Goal: Check status: Check status

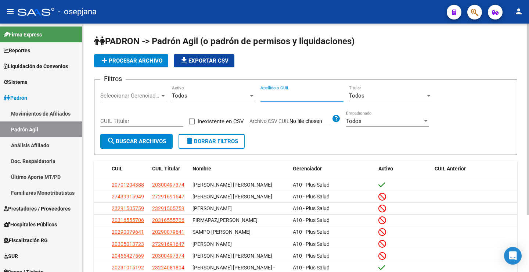
paste input "29169164"
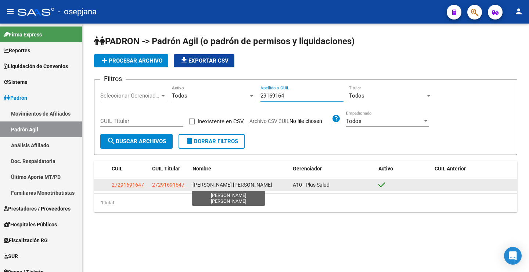
type input "29169164"
click at [240, 185] on span "TORRES ROMINA GRISELDA" at bounding box center [233, 185] width 80 height 6
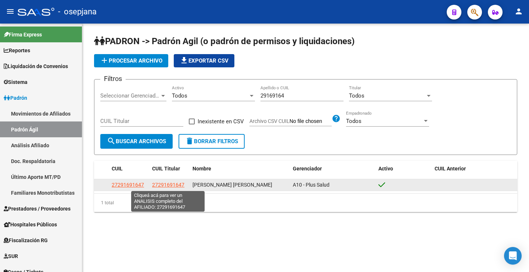
click at [170, 184] on span "27291691647" at bounding box center [168, 185] width 32 height 6
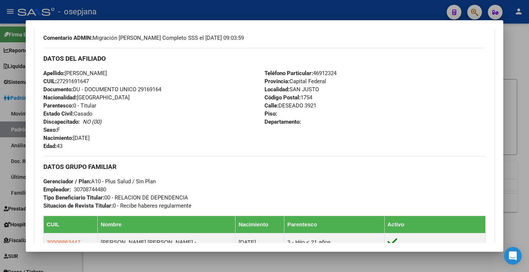
scroll to position [384, 0]
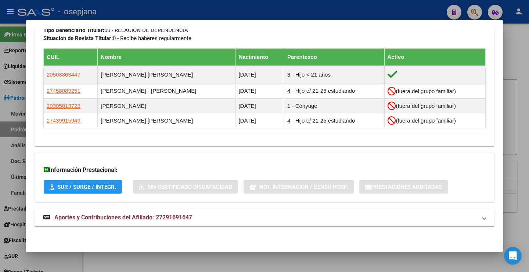
click at [163, 214] on span "Aportes y Contribuciones del Afiliado: 27291691647" at bounding box center [123, 216] width 138 height 7
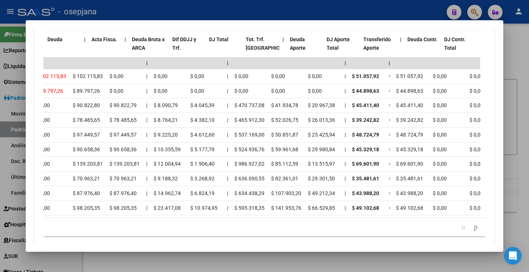
scroll to position [0, 0]
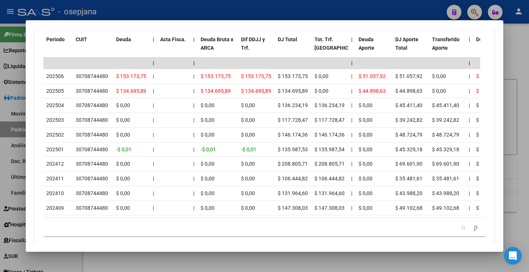
click at [515, 49] on div at bounding box center [264, 136] width 529 height 272
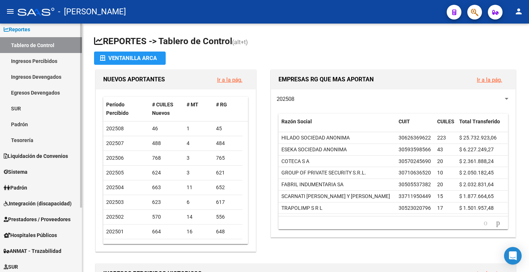
scroll to position [37, 0]
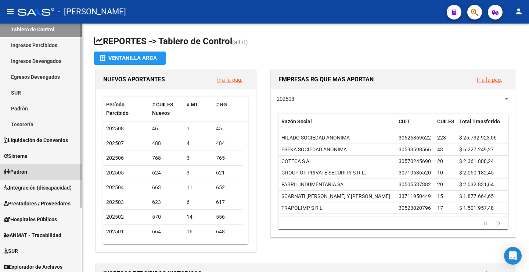
click at [26, 173] on span "Padrón" at bounding box center [16, 172] width 24 height 8
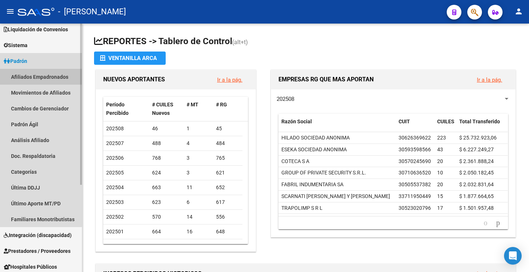
click at [29, 78] on link "Afiliados Empadronados" at bounding box center [41, 77] width 82 height 16
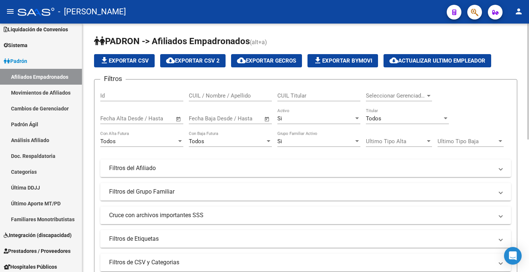
drag, startPoint x: 323, startPoint y: 91, endPoint x: 295, endPoint y: 96, distance: 28.3
paste input "31626044"
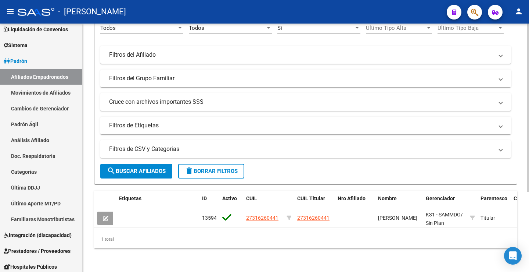
scroll to position [119, 0]
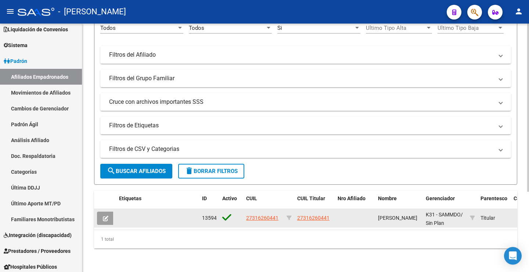
type input "31626044"
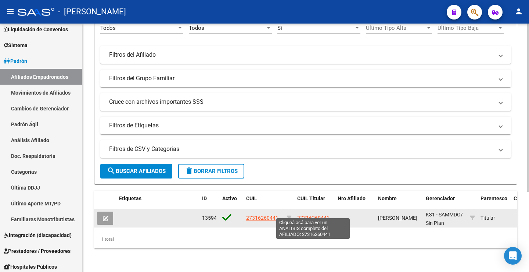
click at [318, 215] on span "27316260441" at bounding box center [313, 218] width 32 height 6
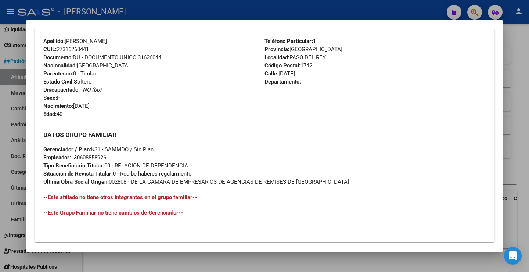
scroll to position [372, 0]
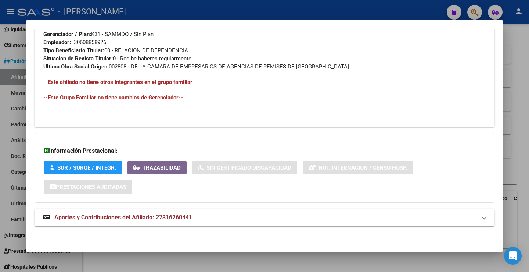
click at [182, 215] on span "Aportes y Contribuciones del Afiliado: 27316260441" at bounding box center [123, 216] width 138 height 7
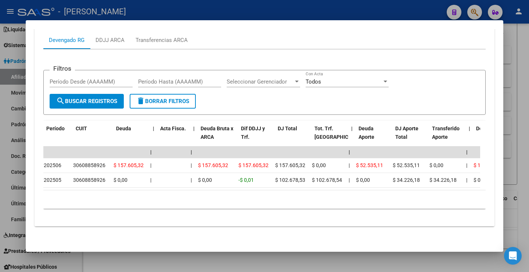
scroll to position [0, 0]
click at [520, 59] on div at bounding box center [264, 136] width 529 height 272
